Goal: Information Seeking & Learning: Learn about a topic

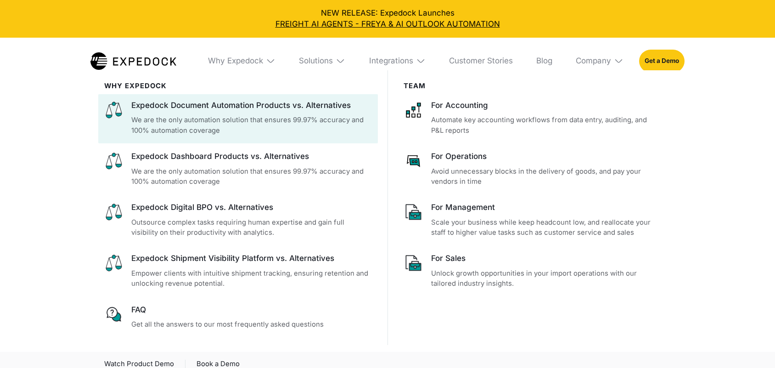
select select
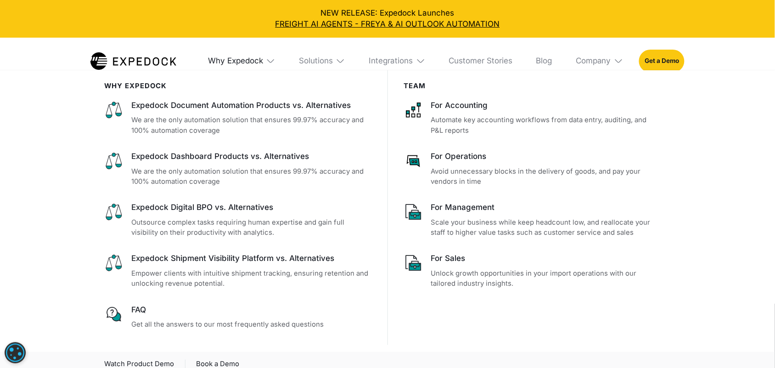
click at [253, 60] on div "Why Expedock" at bounding box center [235, 61] width 55 height 10
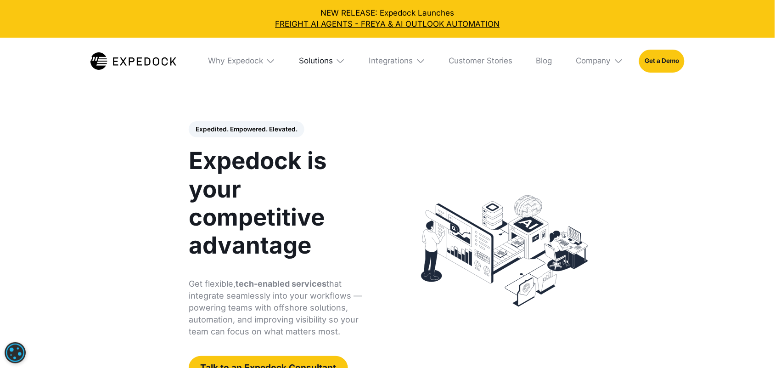
click at [320, 61] on div "Solutions" at bounding box center [316, 61] width 34 height 10
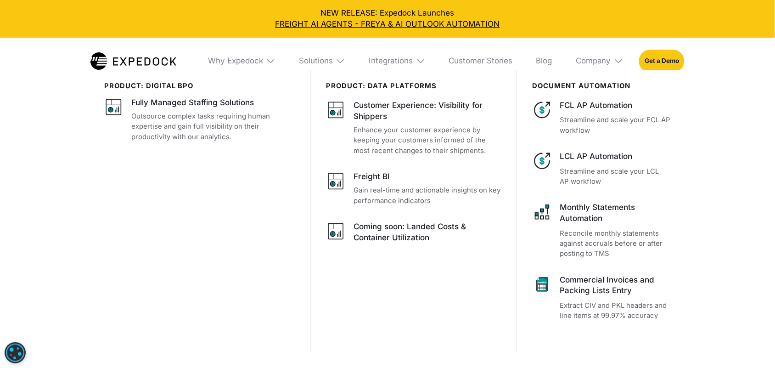
click at [271, 60] on img at bounding box center [271, 61] width 10 height 10
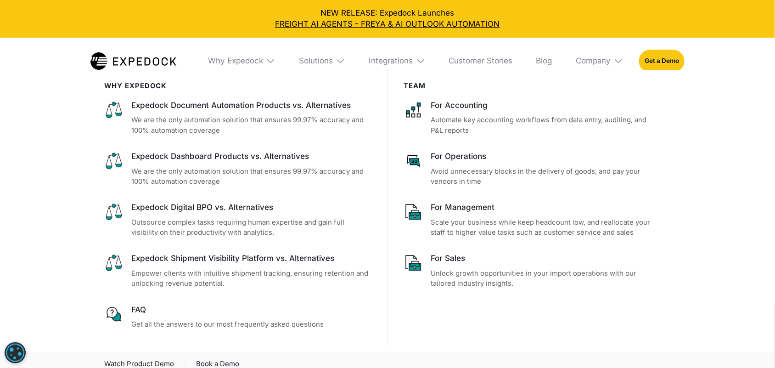
click at [341, 57] on img at bounding box center [340, 61] width 10 height 10
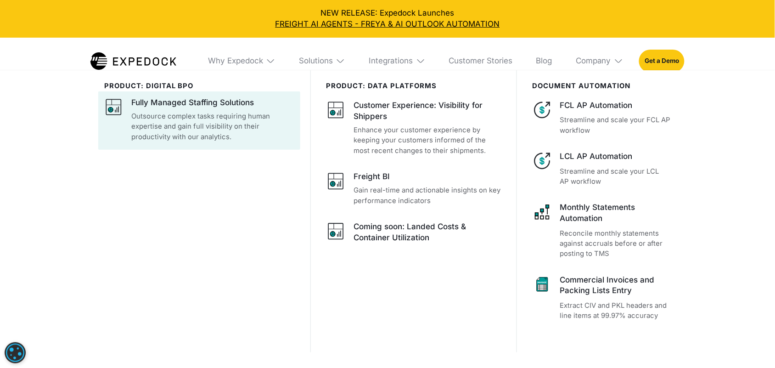
click at [209, 107] on div "Fully Managed Staffing Solutions" at bounding box center [192, 102] width 123 height 11
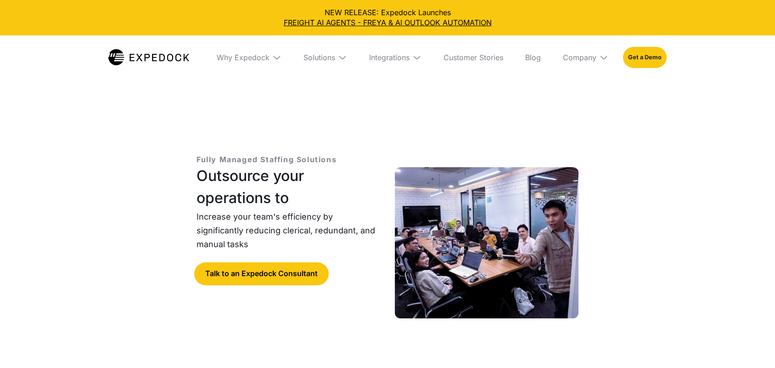
select select
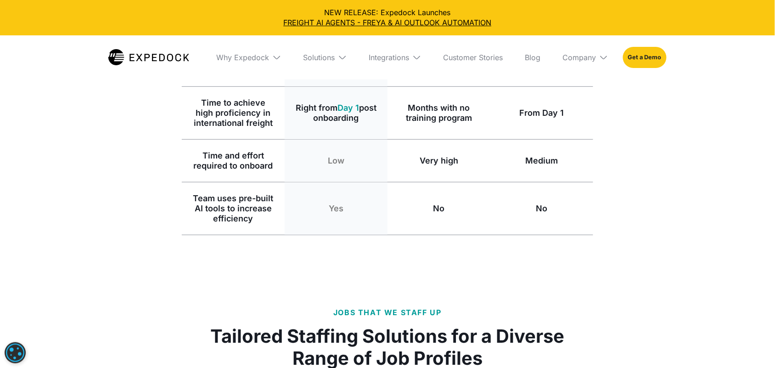
scroll to position [1262, 0]
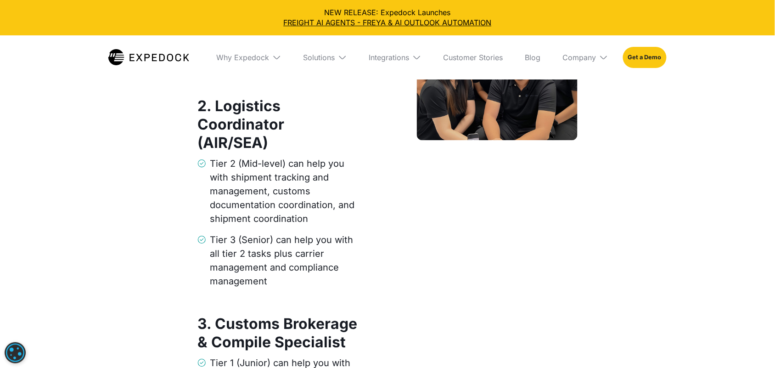
scroll to position [1721, 0]
